Goal: Task Accomplishment & Management: Complete application form

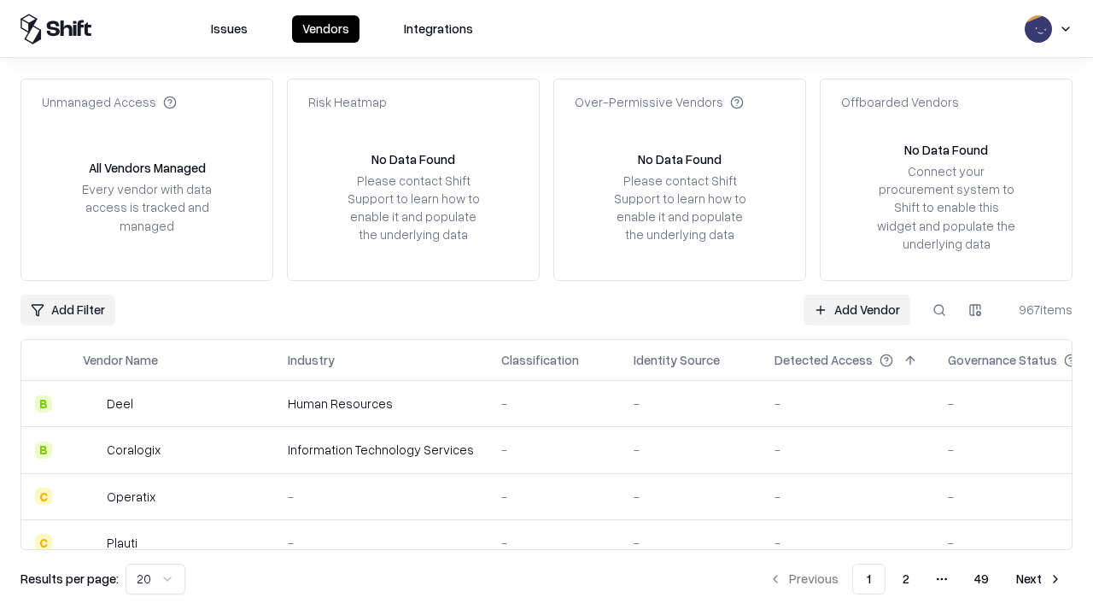
click at [857, 309] on link "Add Vendor" at bounding box center [857, 310] width 107 height 31
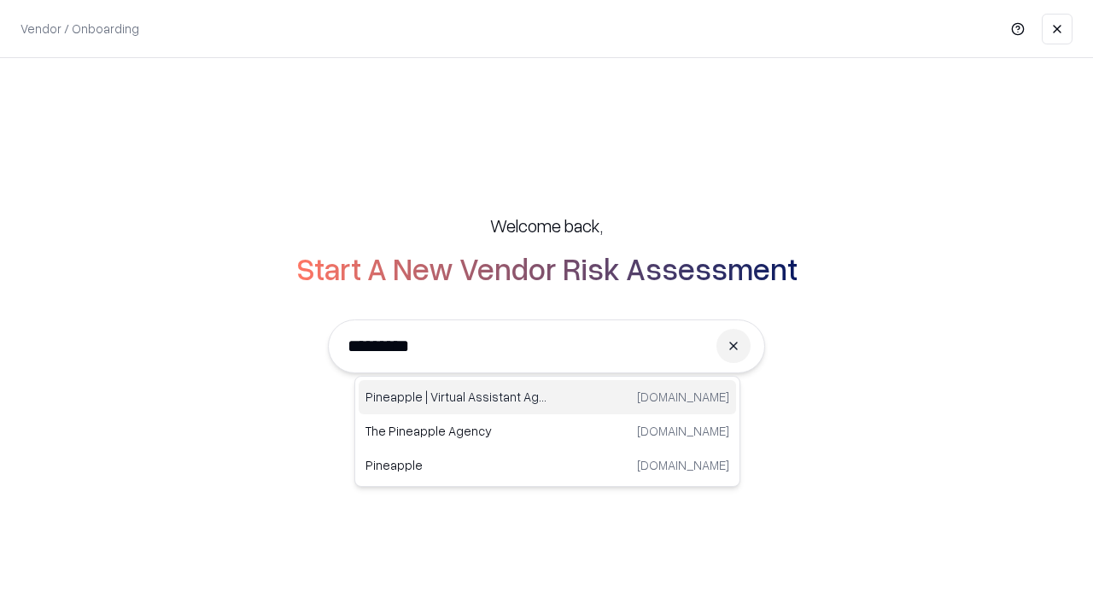
click at [547, 397] on div "Pineapple | Virtual Assistant Agency trypineapple.com" at bounding box center [547, 397] width 377 height 34
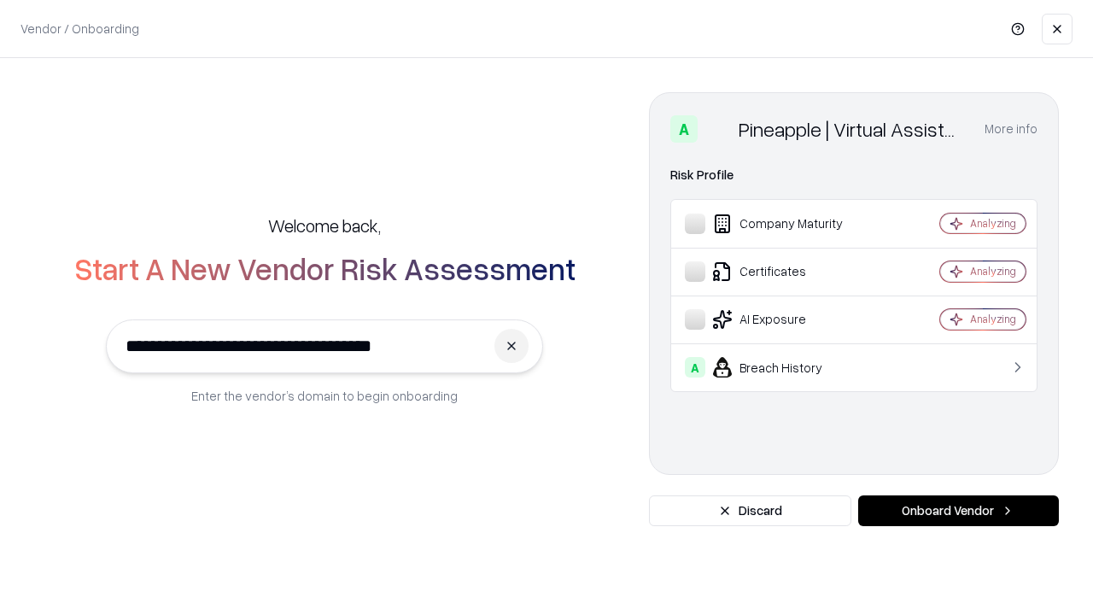
type input "**********"
click at [958, 511] on button "Onboard Vendor" at bounding box center [958, 510] width 201 height 31
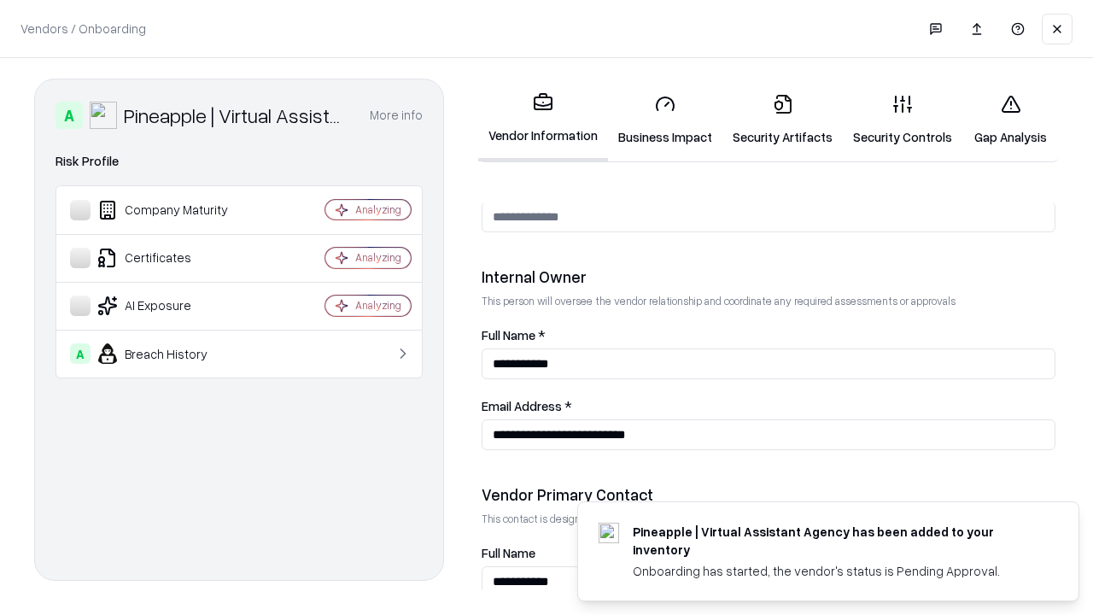
scroll to position [885, 0]
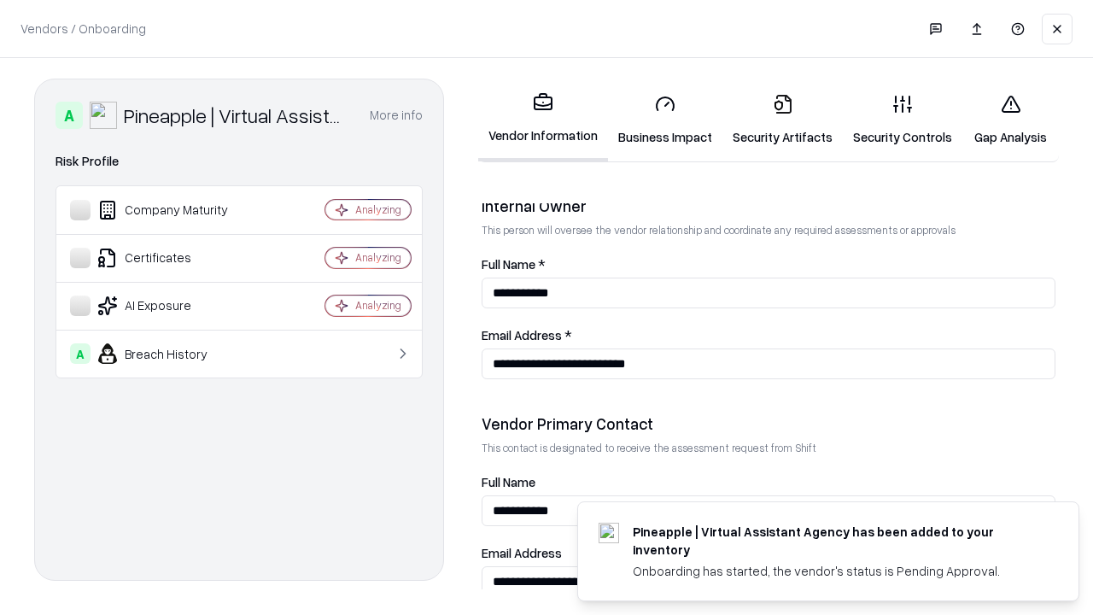
click at [665, 120] on link "Business Impact" at bounding box center [665, 119] width 114 height 79
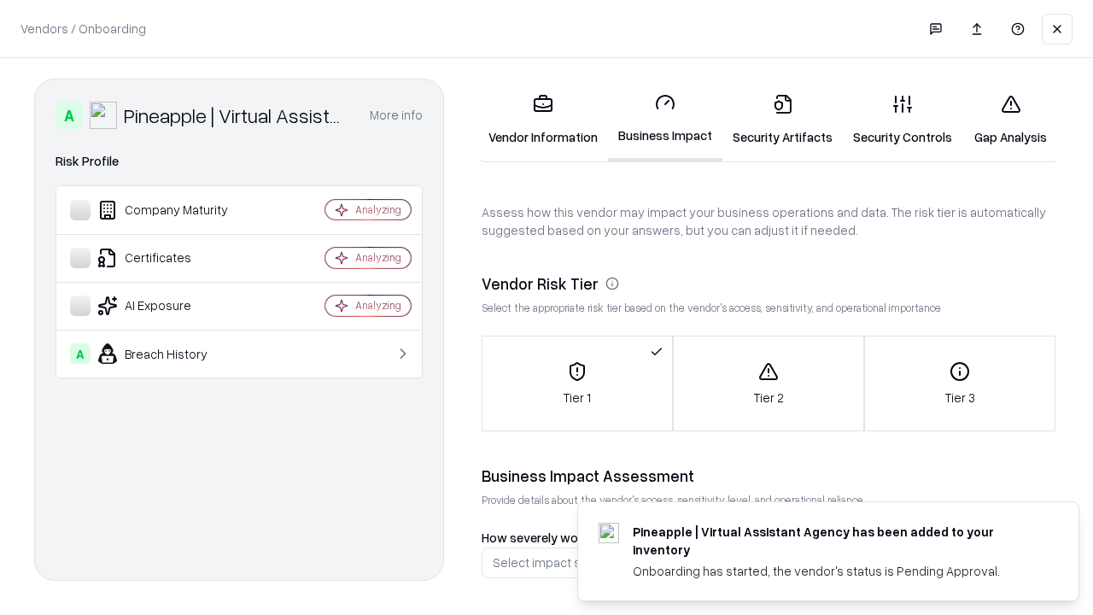
click at [782, 120] on link "Security Artifacts" at bounding box center [783, 119] width 120 height 79
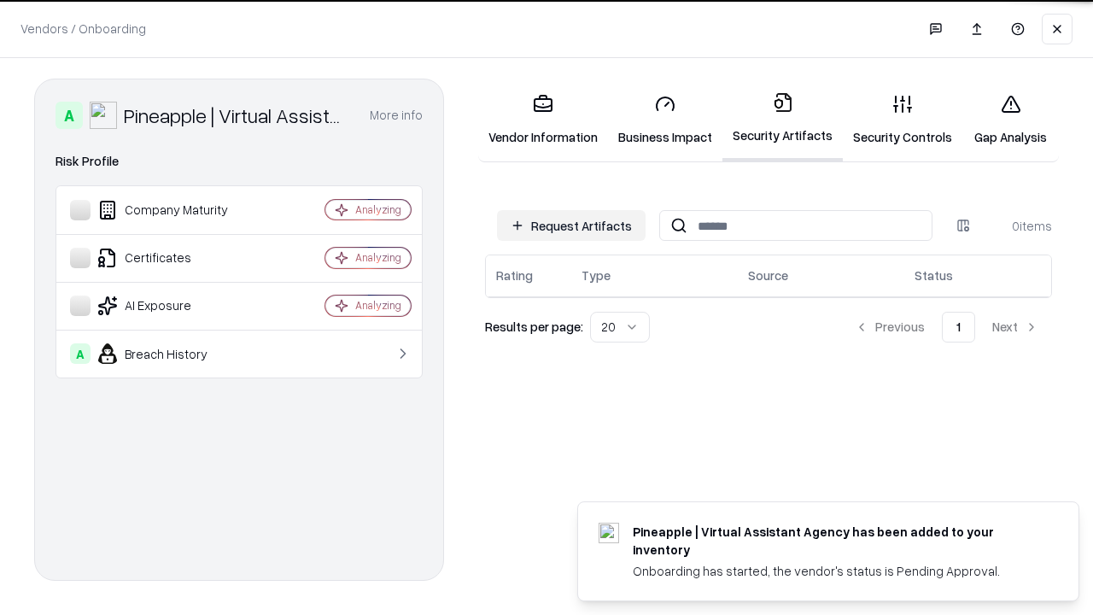
click at [571, 225] on button "Request Artifacts" at bounding box center [571, 225] width 149 height 31
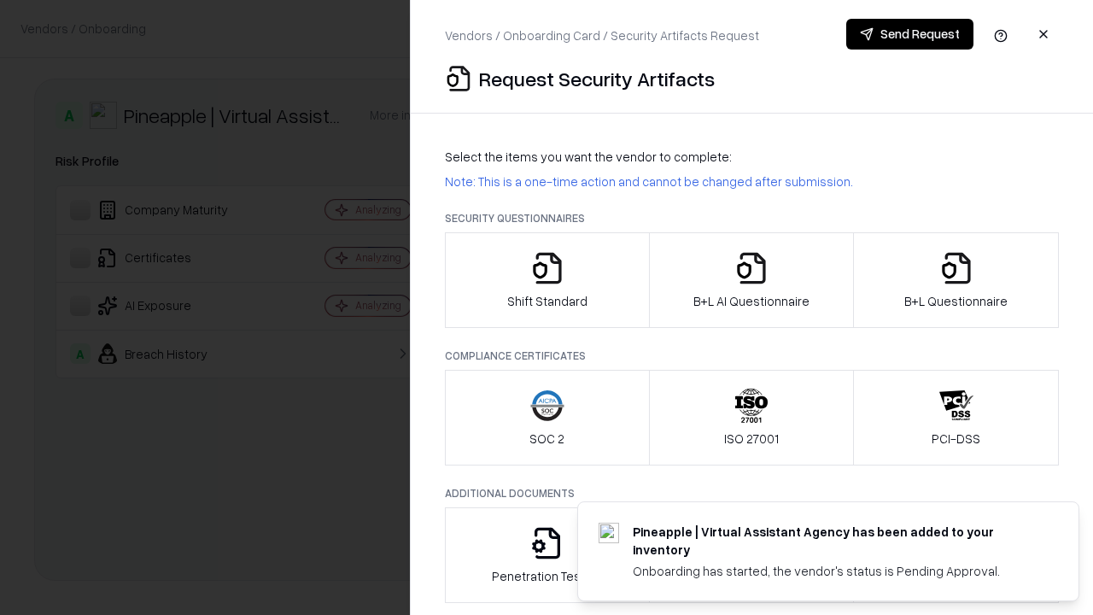
click at [547, 280] on icon "button" at bounding box center [547, 268] width 34 height 34
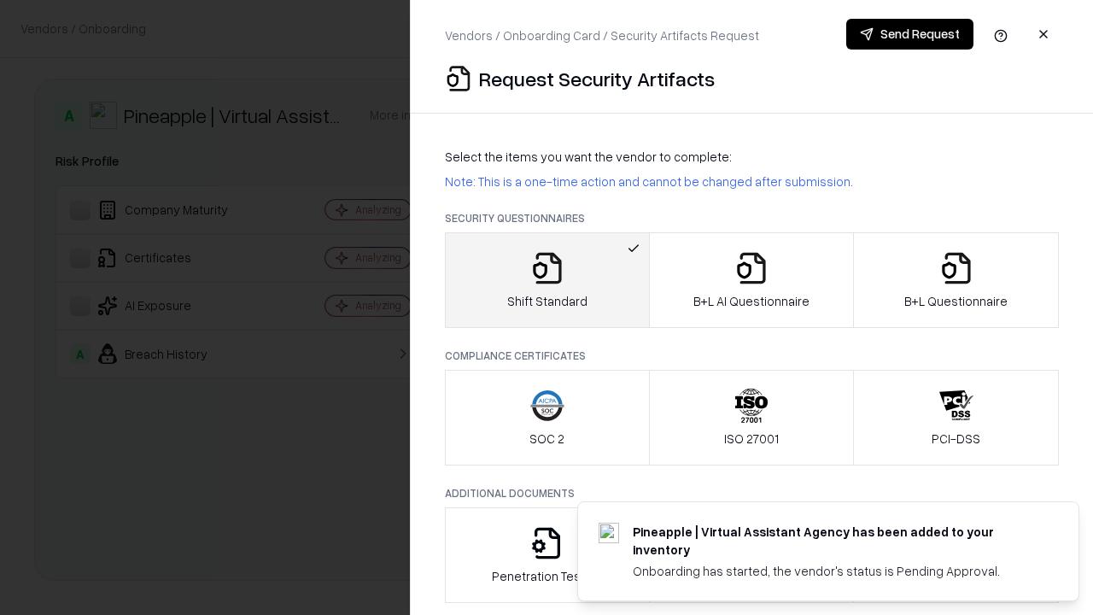
click at [910, 34] on button "Send Request" at bounding box center [909, 34] width 127 height 31
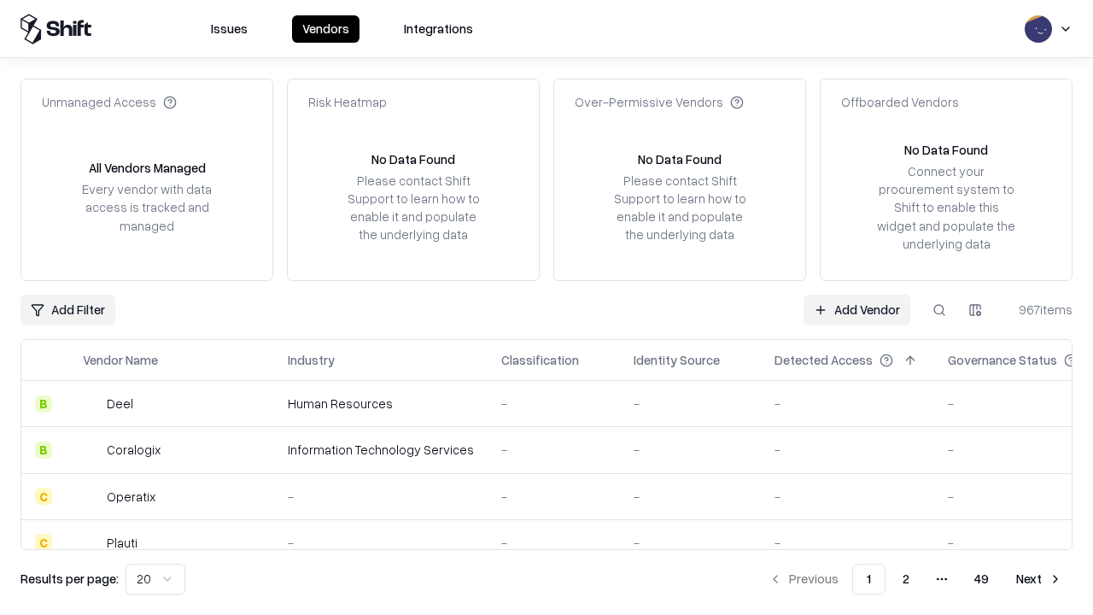
click at [939, 309] on button at bounding box center [939, 310] width 31 height 31
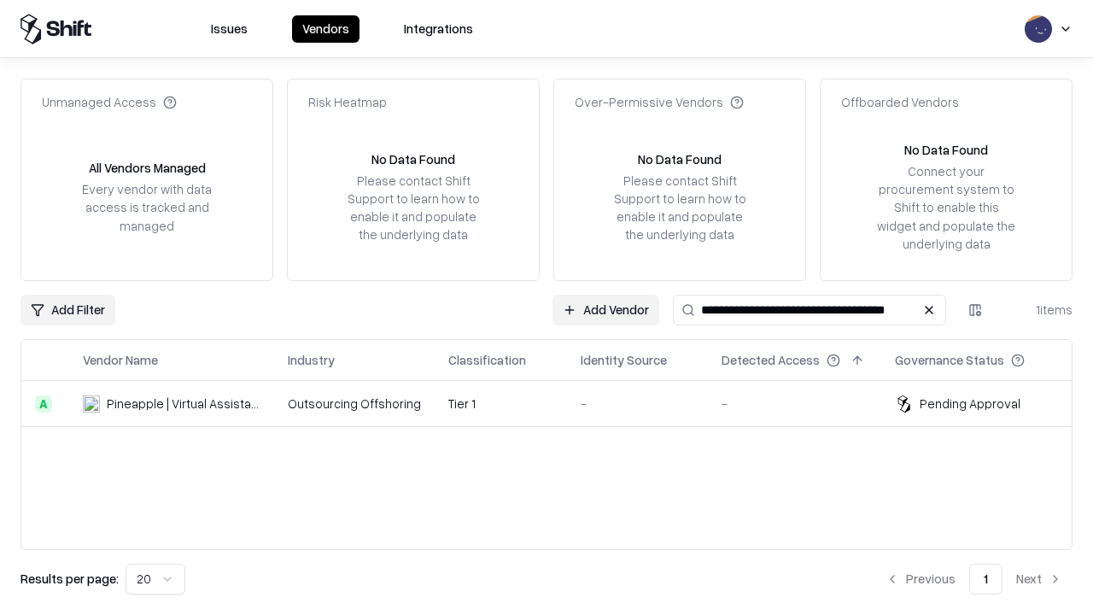
type input "**********"
click at [557, 403] on td "Tier 1" at bounding box center [501, 404] width 132 height 46
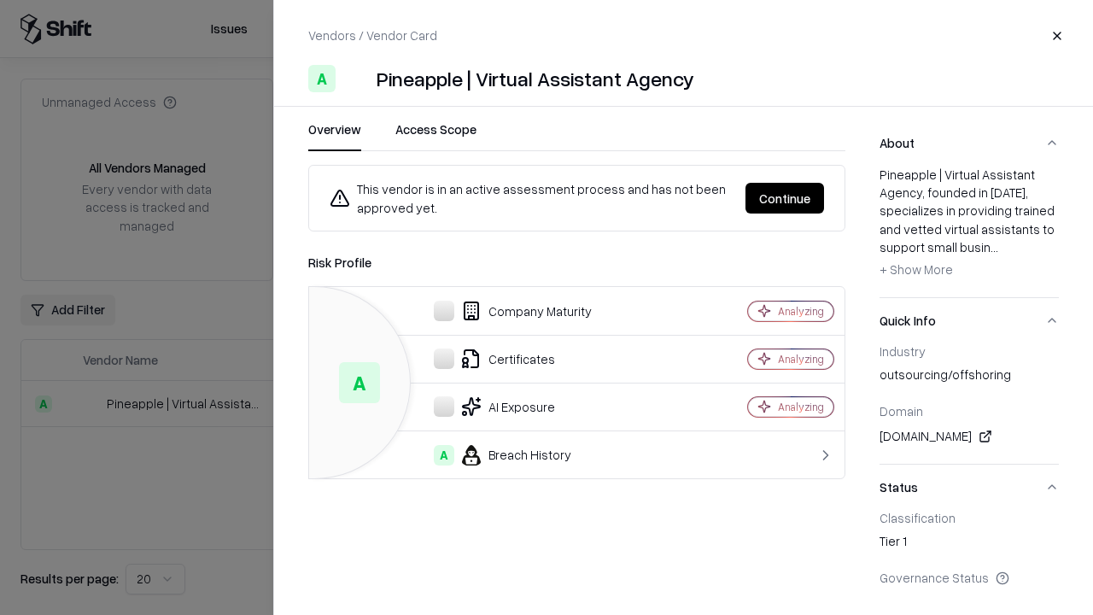
click at [785, 198] on button "Continue" at bounding box center [785, 198] width 79 height 31
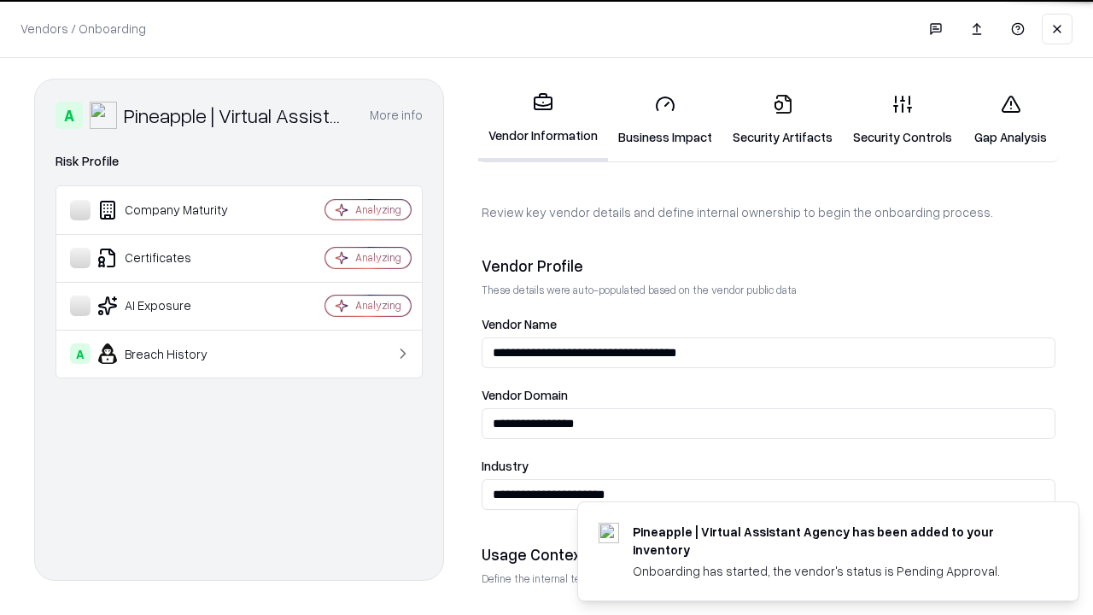
click at [782, 120] on link "Security Artifacts" at bounding box center [783, 119] width 120 height 79
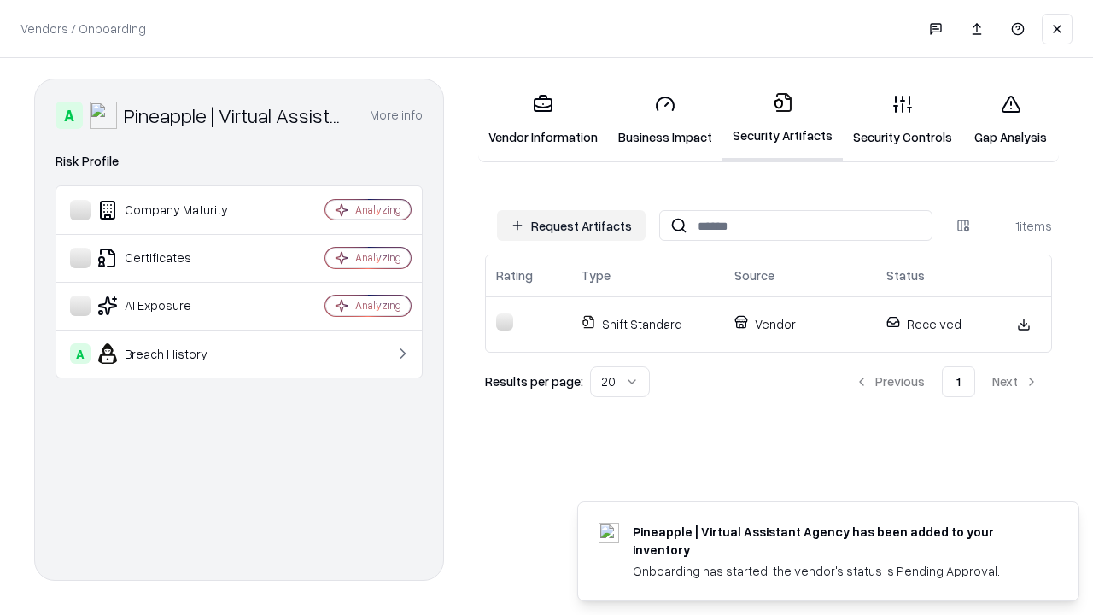
click at [1010, 120] on link "Gap Analysis" at bounding box center [1011, 119] width 97 height 79
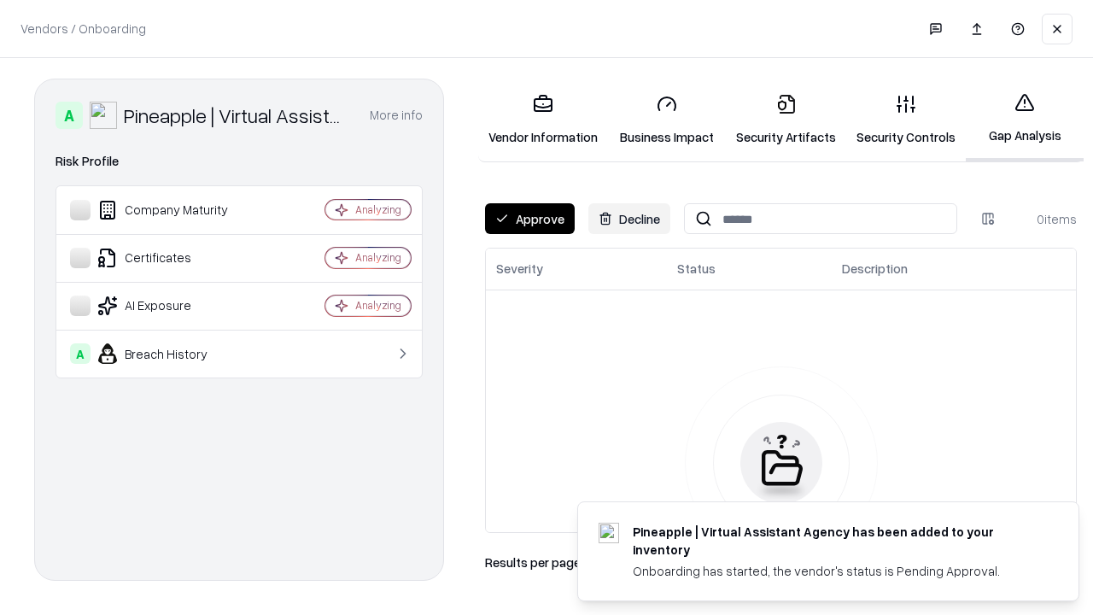
click at [530, 219] on button "Approve" at bounding box center [530, 218] width 90 height 31
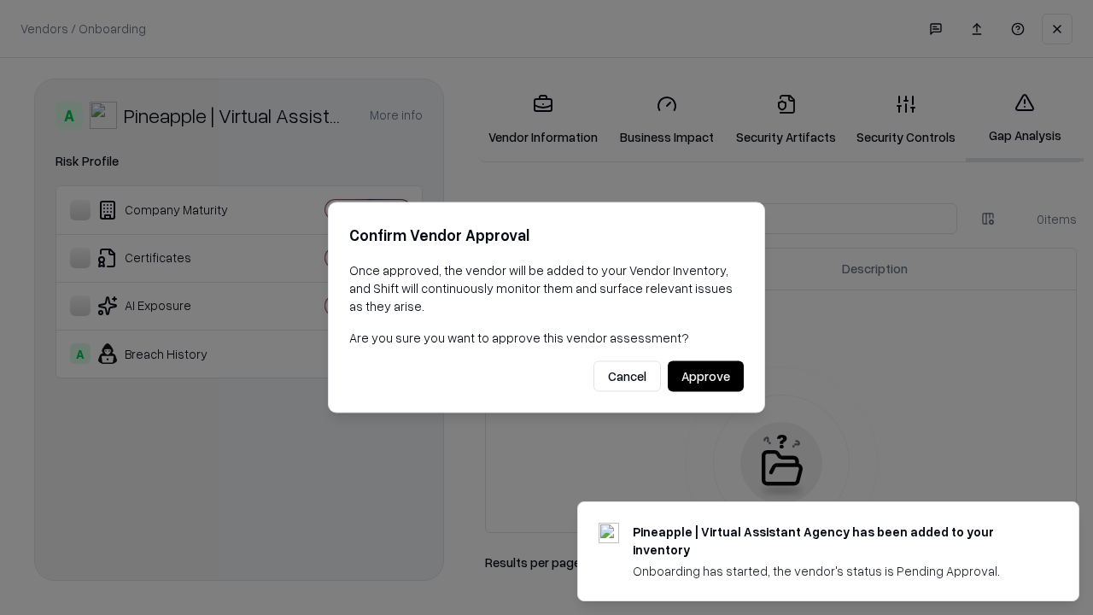
click at [705, 376] on button "Approve" at bounding box center [706, 376] width 76 height 31
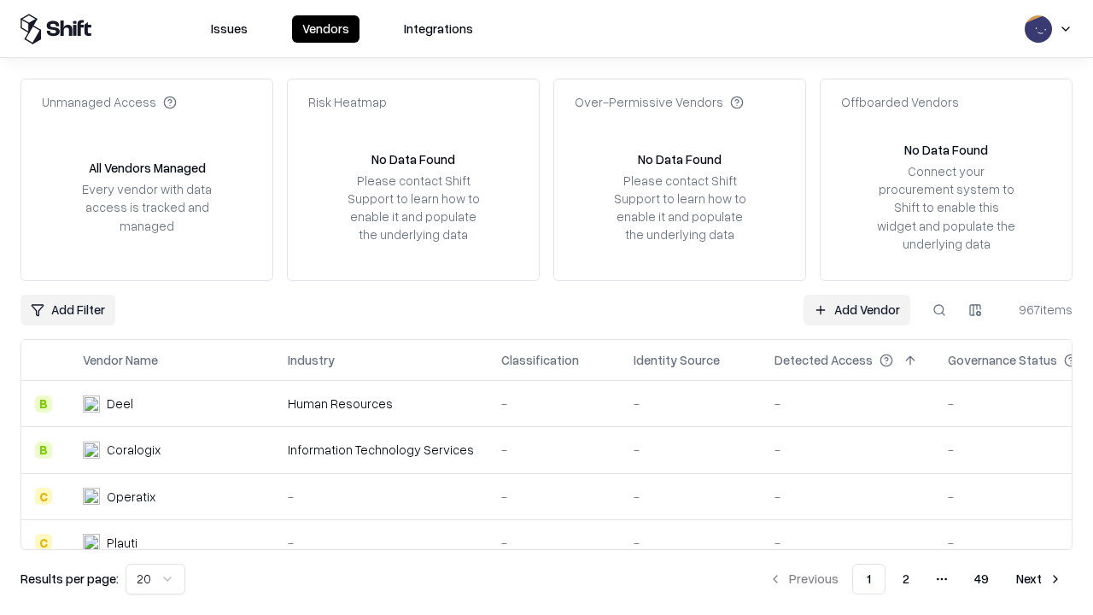
type input "**********"
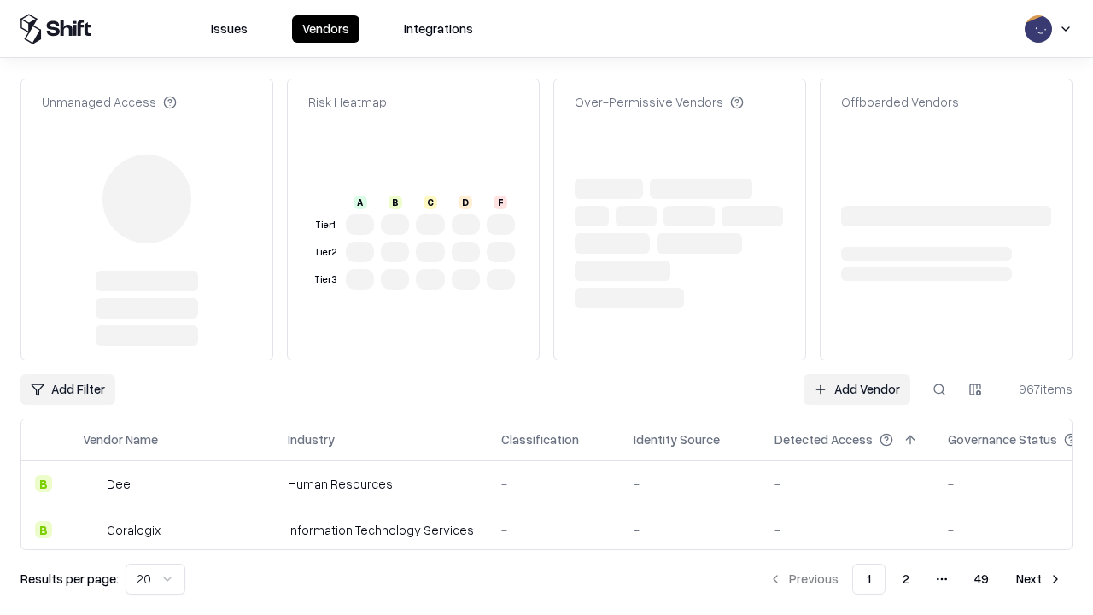
click at [857, 374] on link "Add Vendor" at bounding box center [857, 389] width 107 height 31
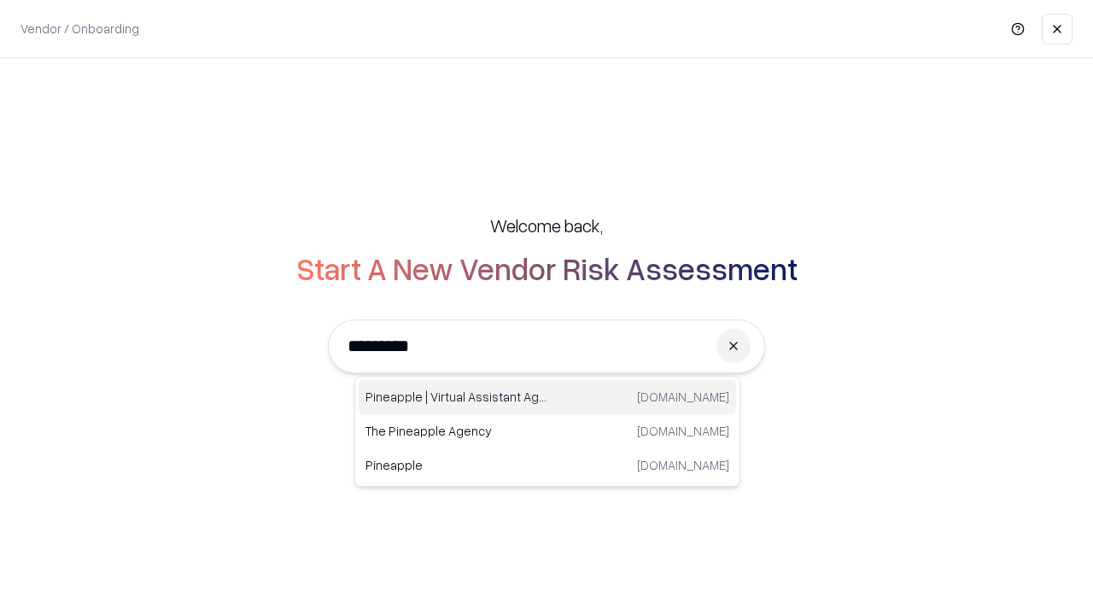
click at [547, 397] on div "Pineapple | Virtual Assistant Agency trypineapple.com" at bounding box center [547, 397] width 377 height 34
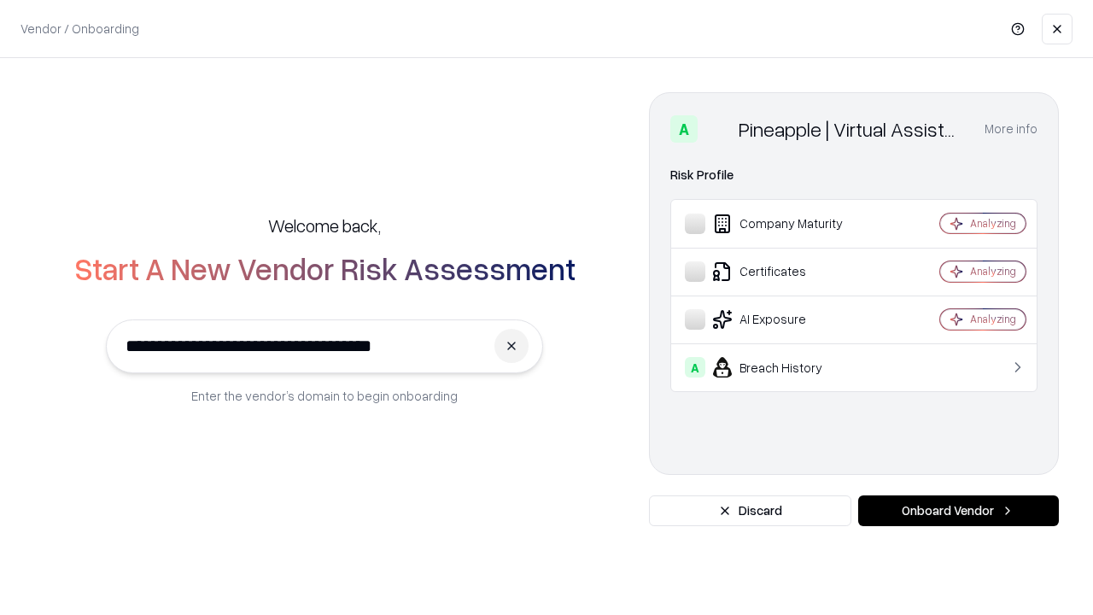
type input "**********"
click at [958, 511] on button "Onboard Vendor" at bounding box center [958, 510] width 201 height 31
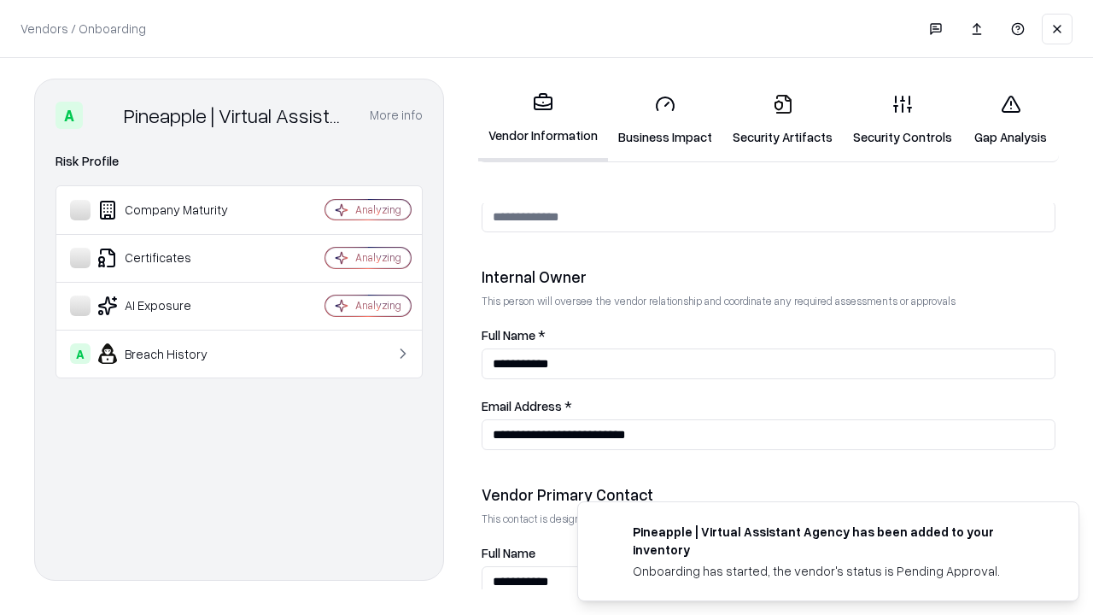
scroll to position [885, 0]
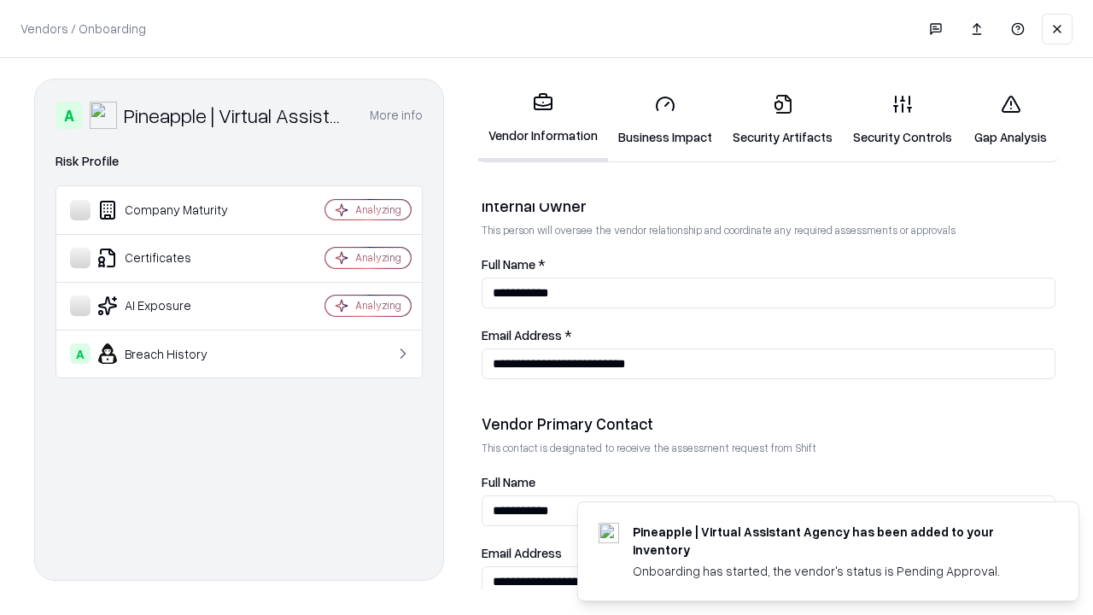
click at [1010, 120] on link "Gap Analysis" at bounding box center [1011, 119] width 97 height 79
